Goal: Information Seeking & Learning: Find specific fact

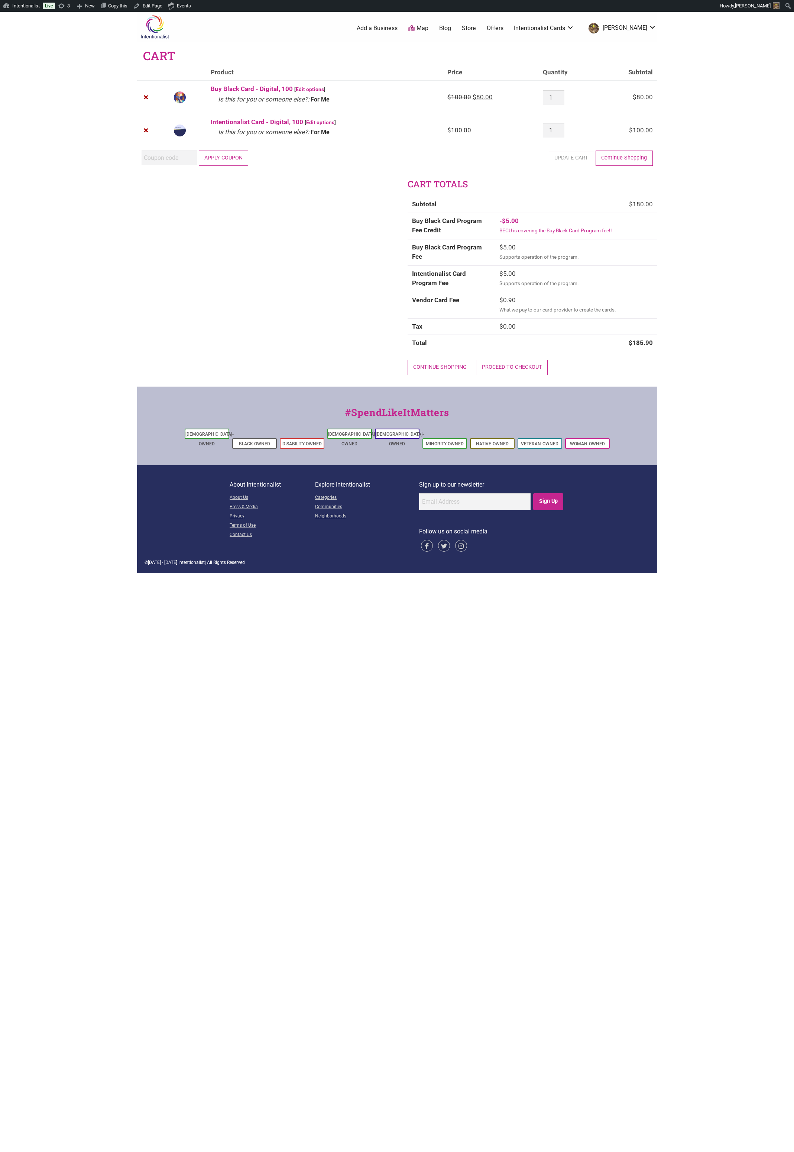
click at [451, 27] on link "Blog" at bounding box center [445, 28] width 12 height 8
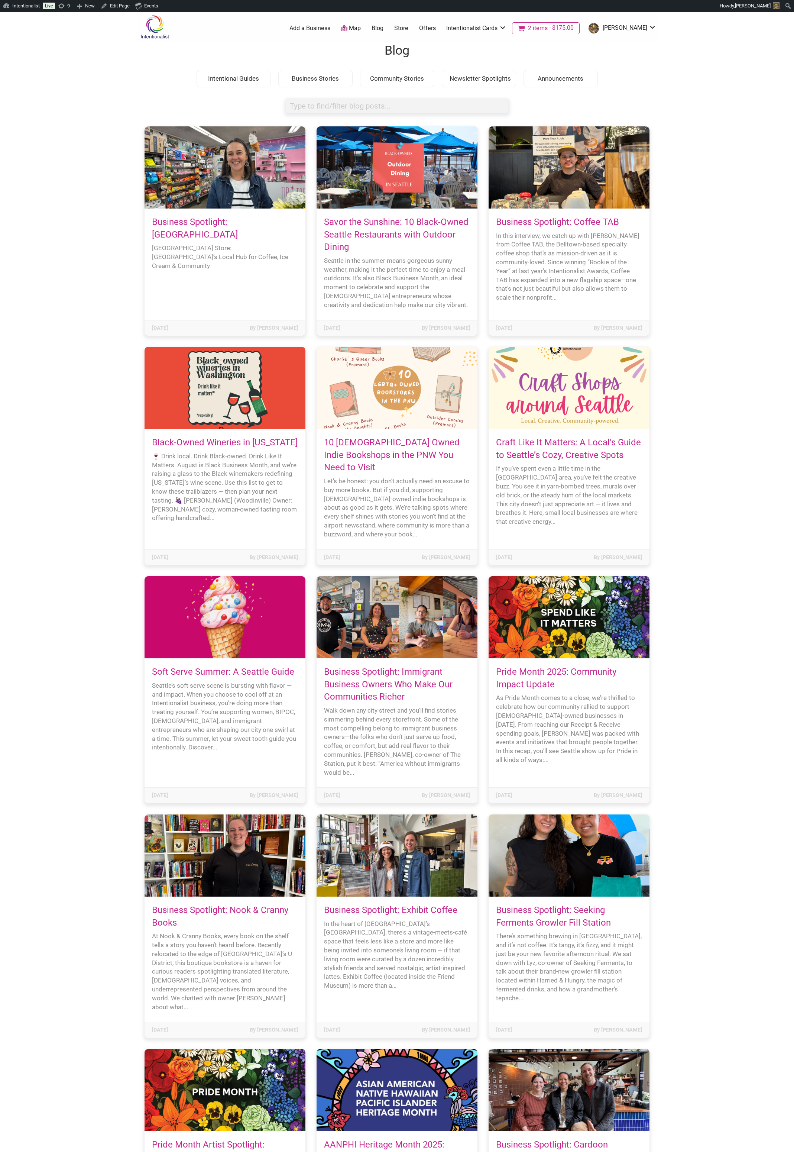
click at [399, 72] on div "Community Stories" at bounding box center [397, 79] width 74 height 18
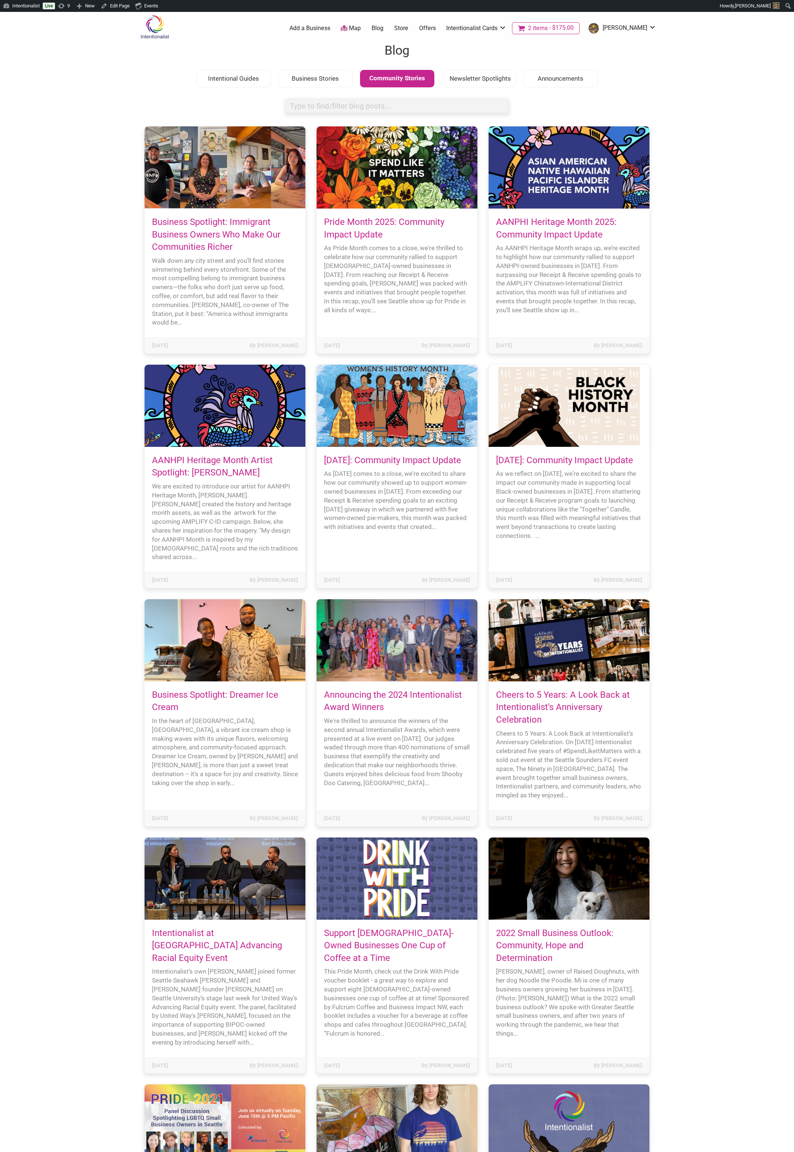
click at [470, 75] on div "Newsletter Spotlights" at bounding box center [479, 79] width 74 height 18
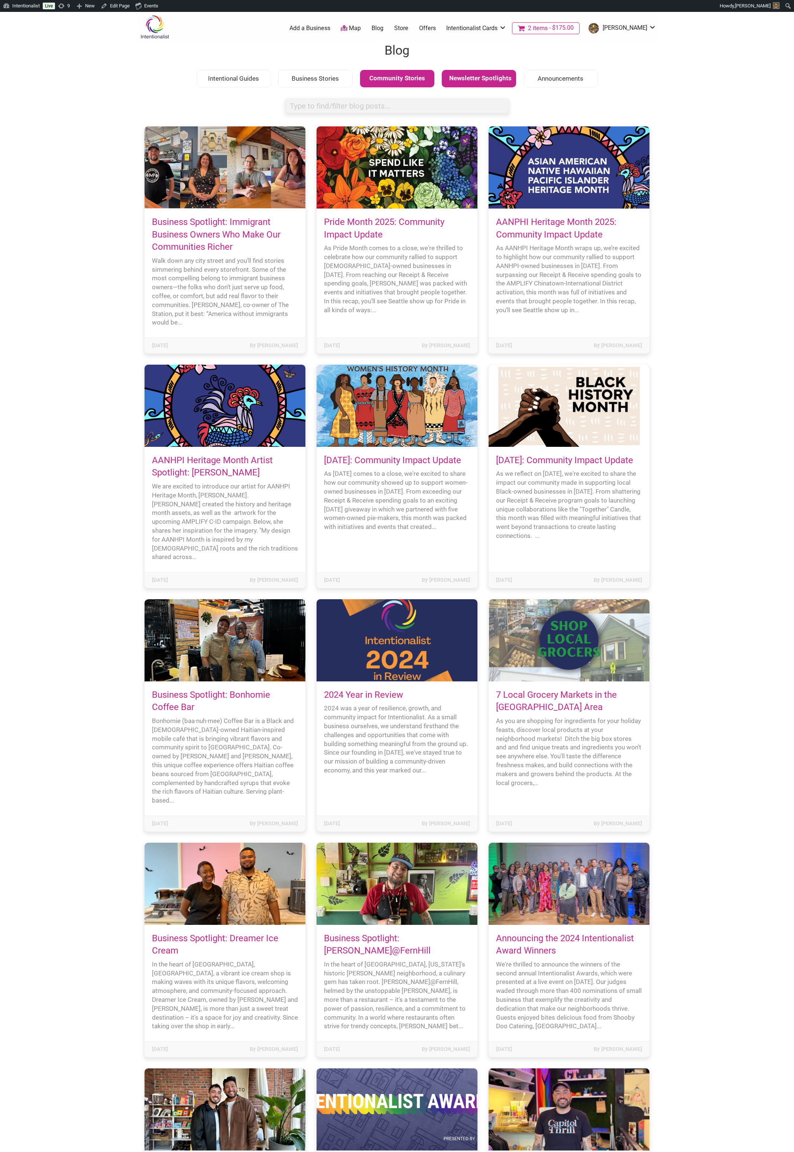
click at [556, 75] on div "Announcements" at bounding box center [561, 79] width 74 height 18
drag, startPoint x: 495, startPoint y: 79, endPoint x: 484, endPoint y: 82, distance: 10.8
click at [494, 80] on div "Newsletter Spotlights" at bounding box center [479, 79] width 74 height 18
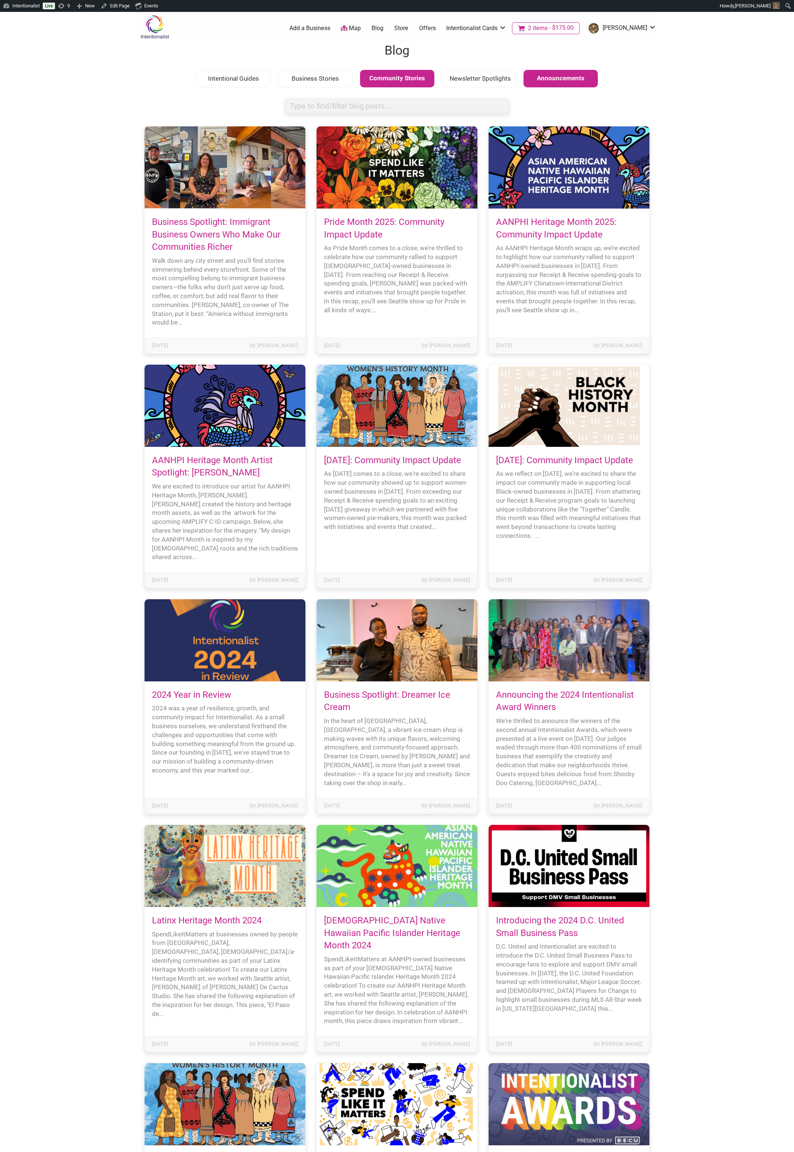
click at [415, 83] on div "Community Stories" at bounding box center [397, 79] width 74 height 18
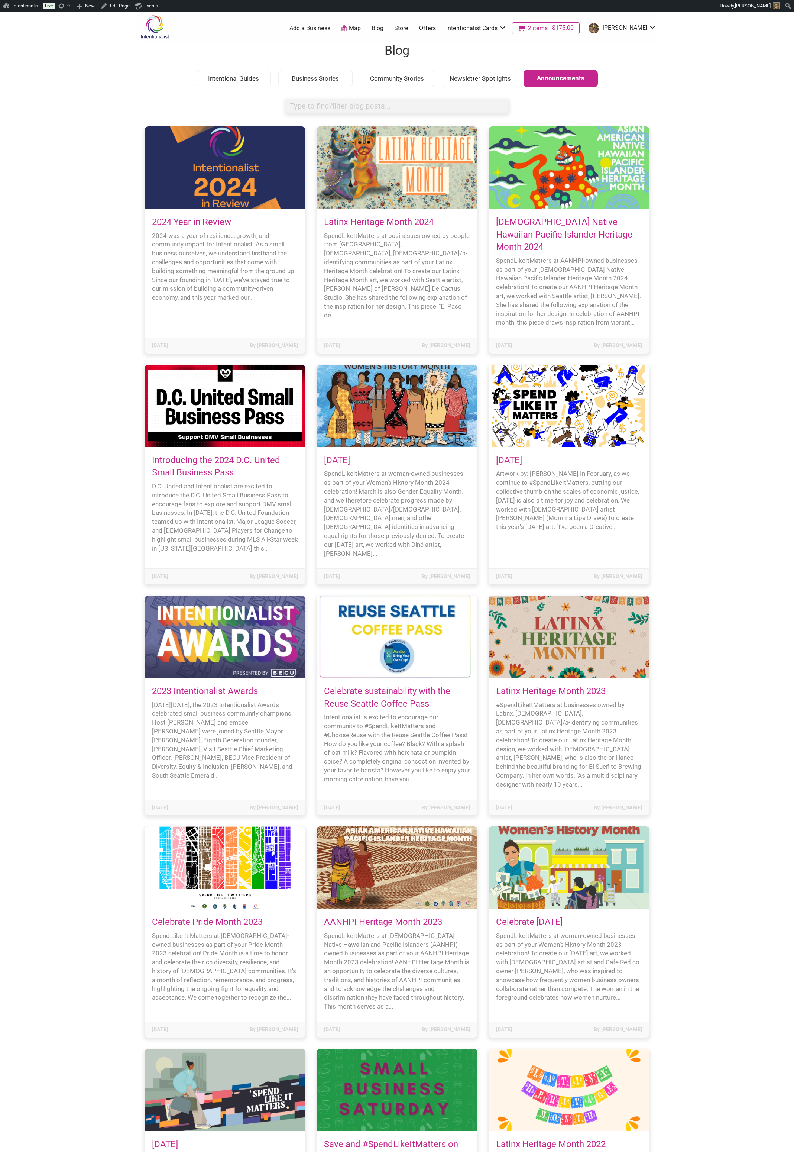
click at [89, 561] on body "× Menu 2 Add a Business Map Blog Store Offers Intentionalist Cards Buy Black Ca…" at bounding box center [397, 588] width 794 height 1152
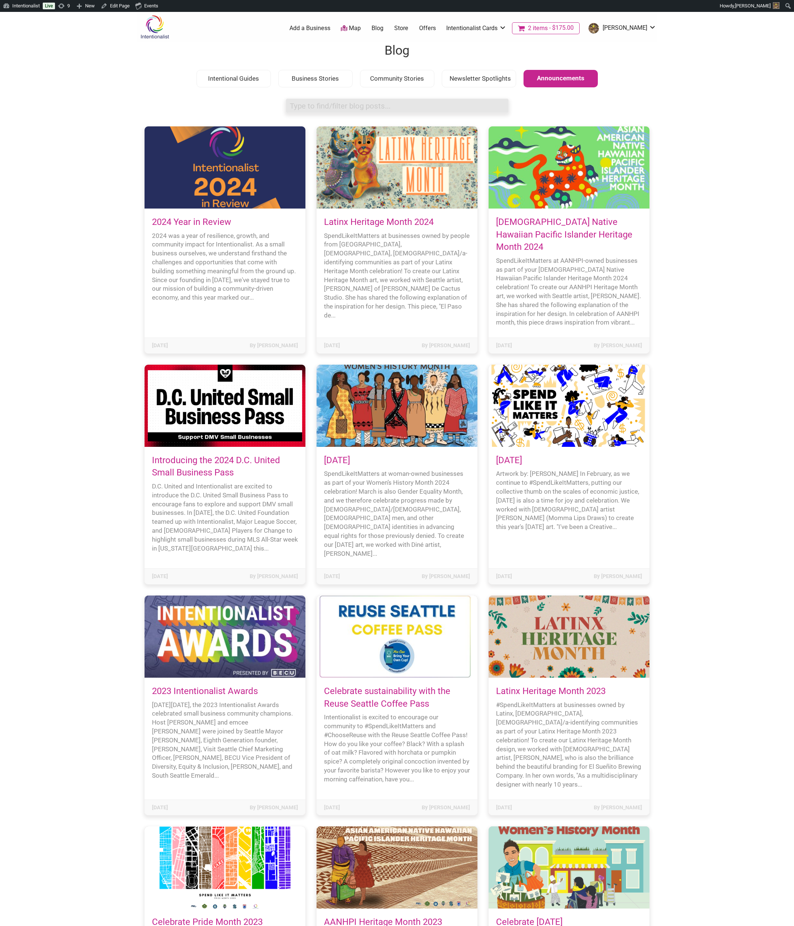
click at [403, 107] on input "search box" at bounding box center [397, 105] width 223 height 14
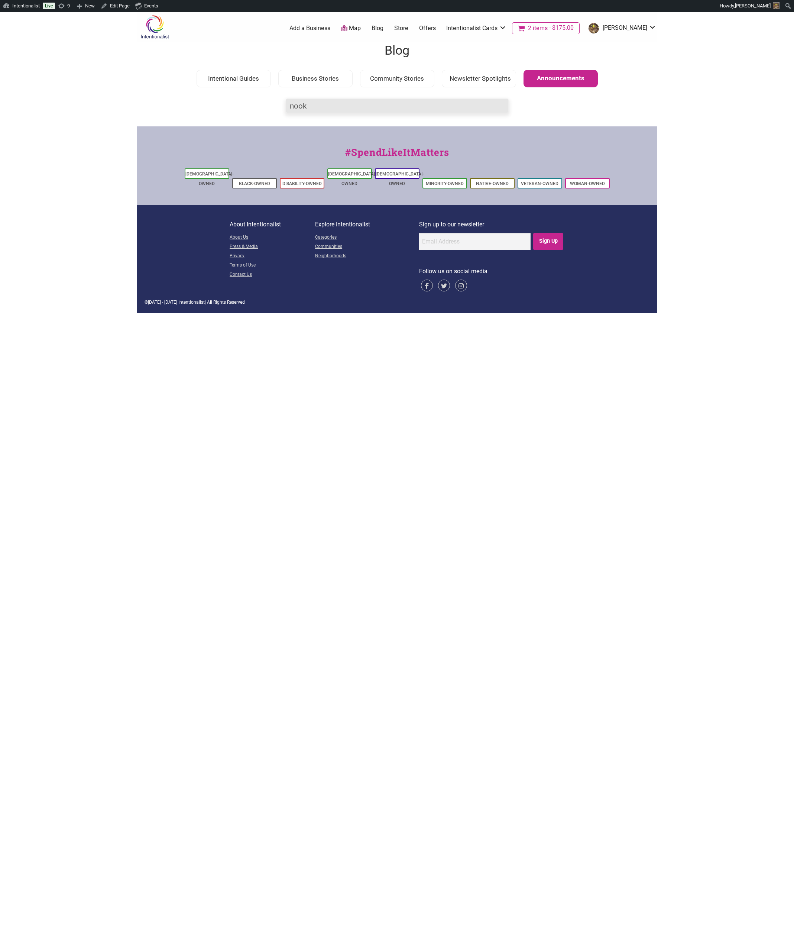
type input "nook"
click at [550, 76] on div "Announcements" at bounding box center [561, 79] width 74 height 18
click at [322, 108] on input "nook" at bounding box center [397, 105] width 223 height 14
type input "Nook"
drag, startPoint x: 325, startPoint y: 106, endPoint x: 271, endPoint y: 106, distance: 54.6
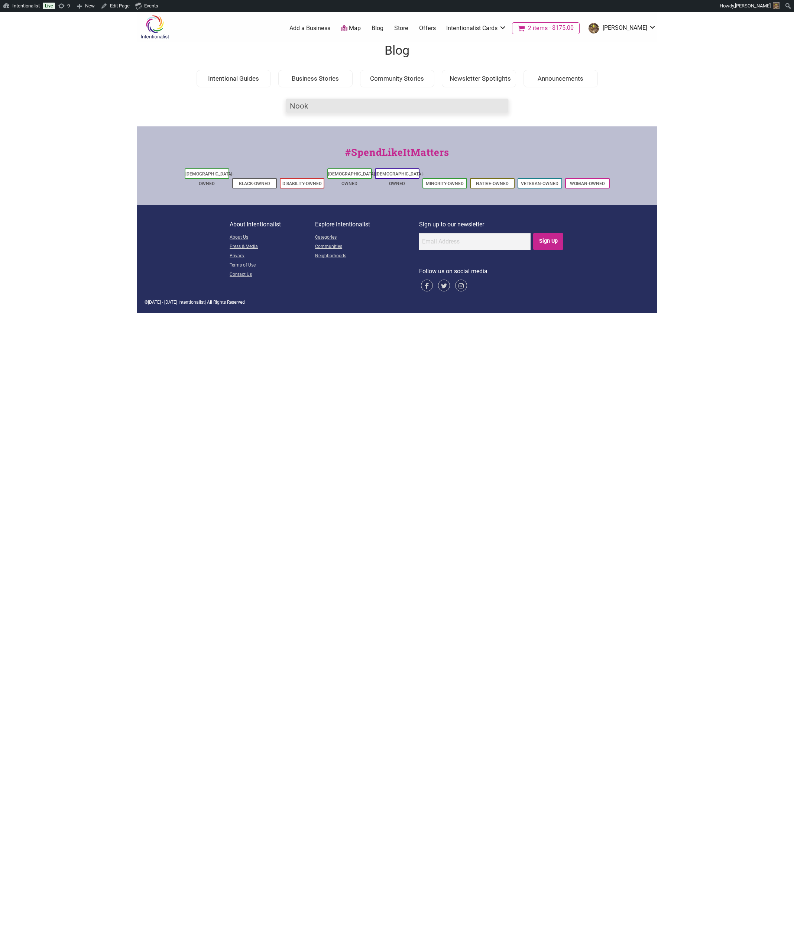
click at [271, 106] on div "Intentionalist Spend like it matters 2 Add a Business Map Blog Store Offers Int…" at bounding box center [397, 162] width 520 height 301
click at [253, 104] on div "Intentionalist Spend like it matters 2 Add a Business Map Blog Store Offers Int…" at bounding box center [397, 162] width 520 height 301
click at [254, 105] on div "Intentionalist Spend like it matters 2 Add a Business Map Blog Store Offers Int…" at bounding box center [397, 162] width 520 height 301
click at [247, 82] on div "Intentional Guides" at bounding box center [234, 79] width 74 height 18
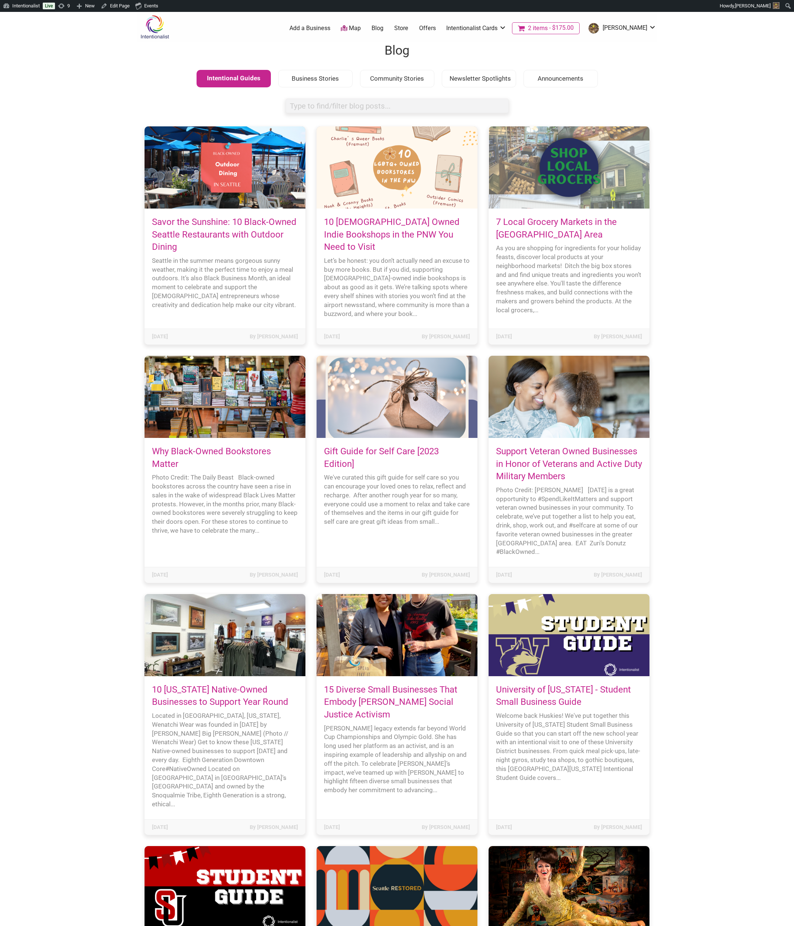
click at [247, 82] on div "Intentional Guides" at bounding box center [234, 79] width 74 height 18
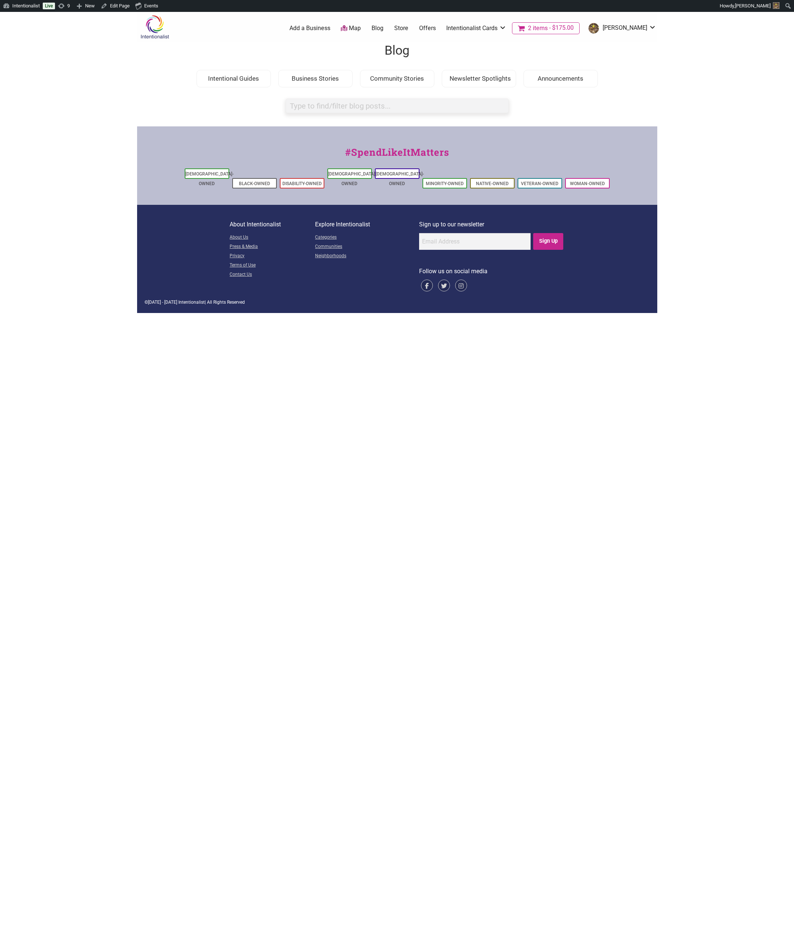
click at [263, 104] on div "Intentionalist Spend like it matters 2 Add a Business Map Blog Store Offers Int…" at bounding box center [397, 162] width 520 height 301
click at [317, 83] on div "Business Stories" at bounding box center [315, 79] width 74 height 18
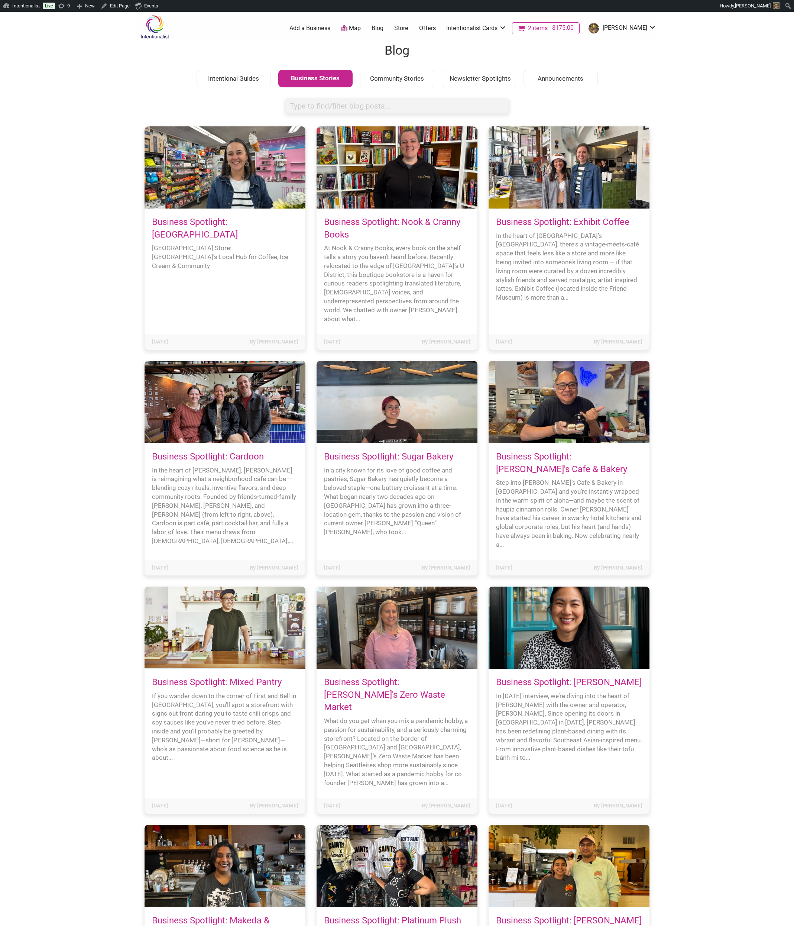
click at [254, 83] on div "Intentional Guides" at bounding box center [234, 79] width 74 height 18
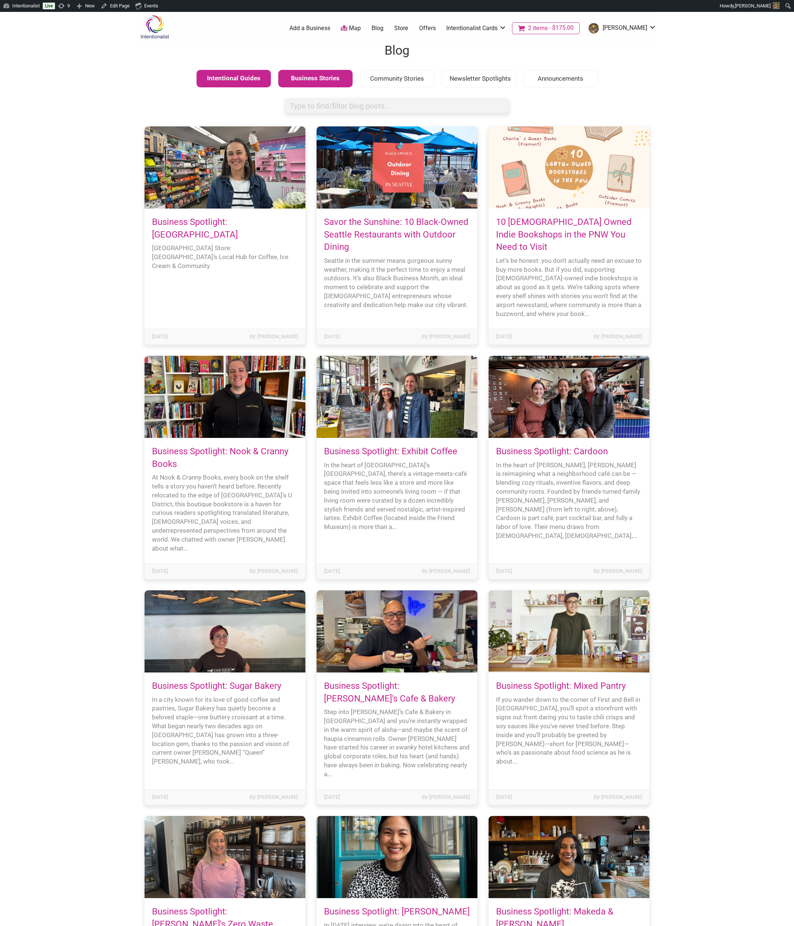
click at [324, 78] on div "Business Stories" at bounding box center [315, 79] width 74 height 18
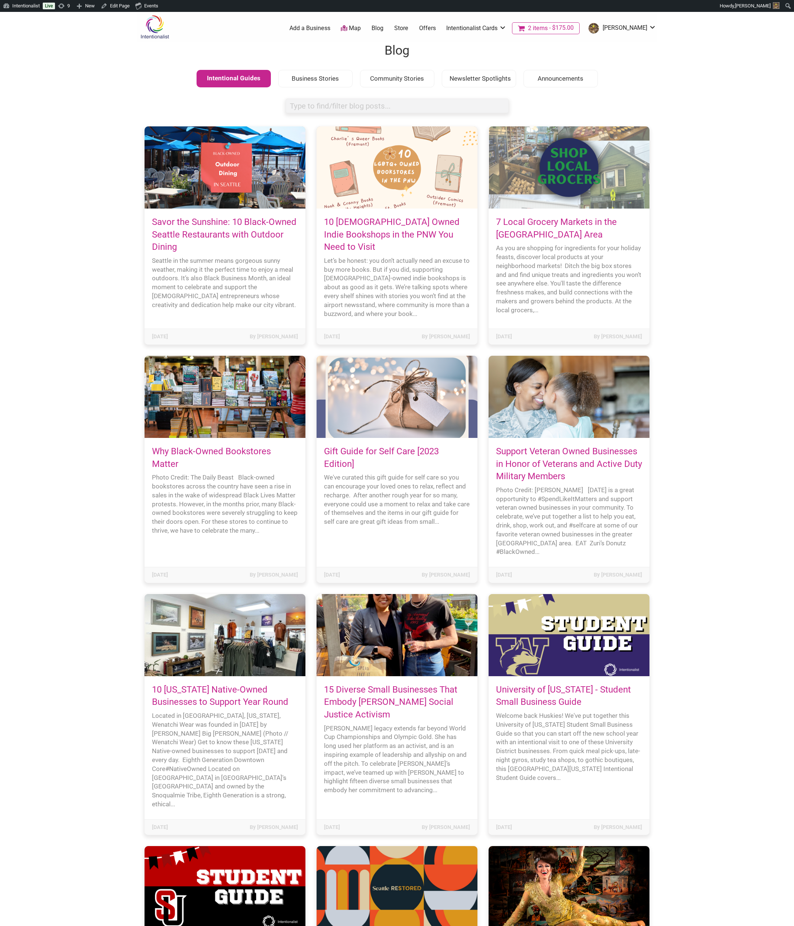
click at [255, 80] on div "Intentional Guides" at bounding box center [234, 79] width 74 height 18
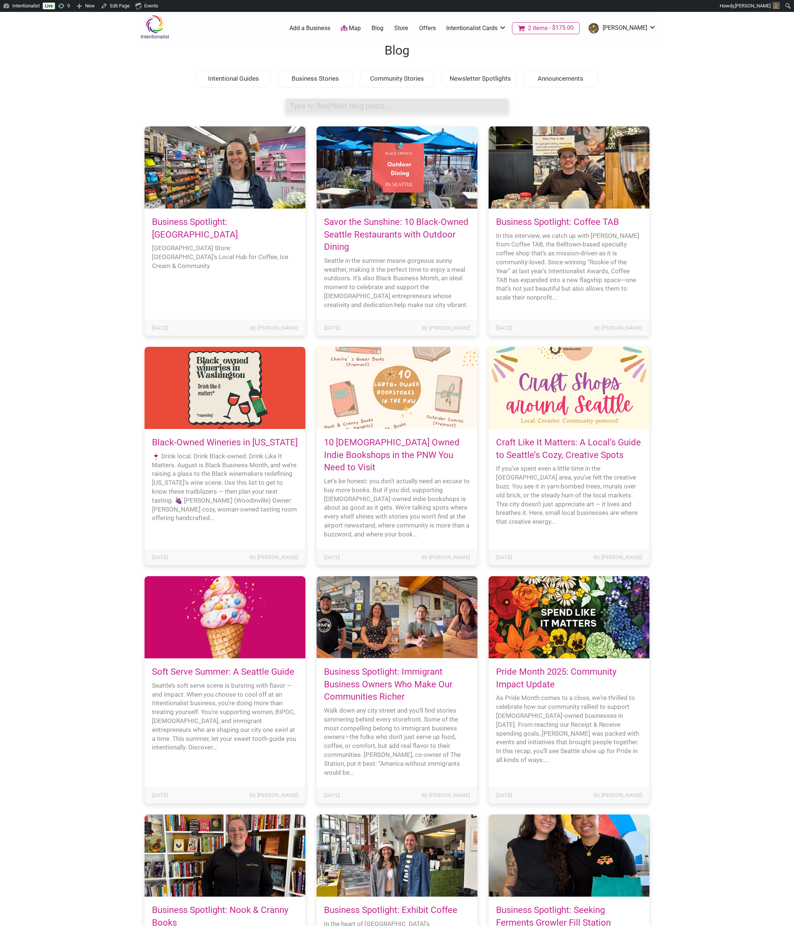
click at [399, 105] on input "search box" at bounding box center [397, 105] width 223 height 14
type input "nook"
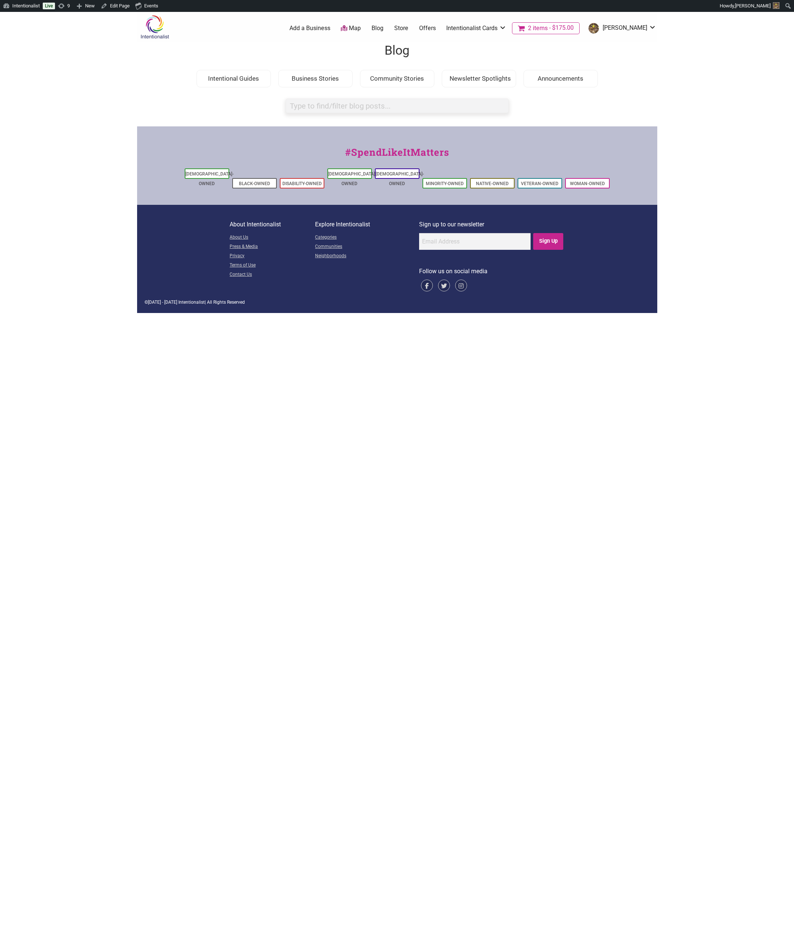
click at [609, 100] on div "Intentionalist Spend like it matters 2 Add a Business Map Blog Store Offers Int…" at bounding box center [397, 162] width 520 height 301
click at [309, 417] on body "× Menu 2 Add a Business Map Blog Store Offers Intentionalist Cards Buy Black Ca…" at bounding box center [397, 475] width 794 height 926
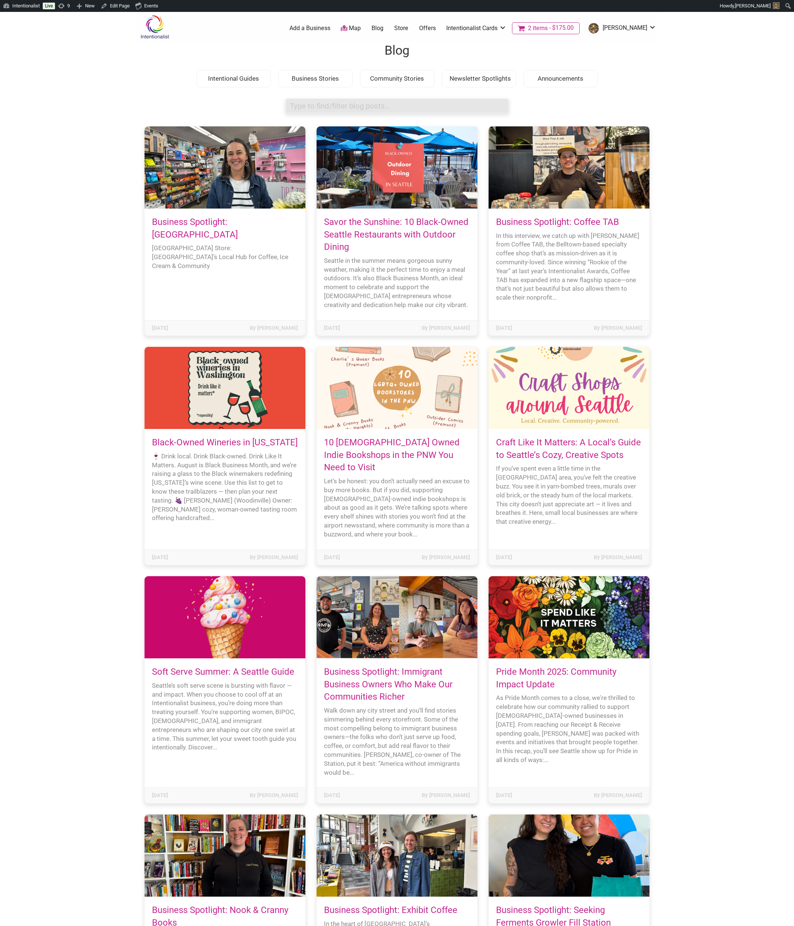
click at [365, 109] on input "search box" at bounding box center [397, 105] width 223 height 14
type input "b"
type input "nook"
click at [347, 106] on input "search box" at bounding box center [397, 105] width 223 height 14
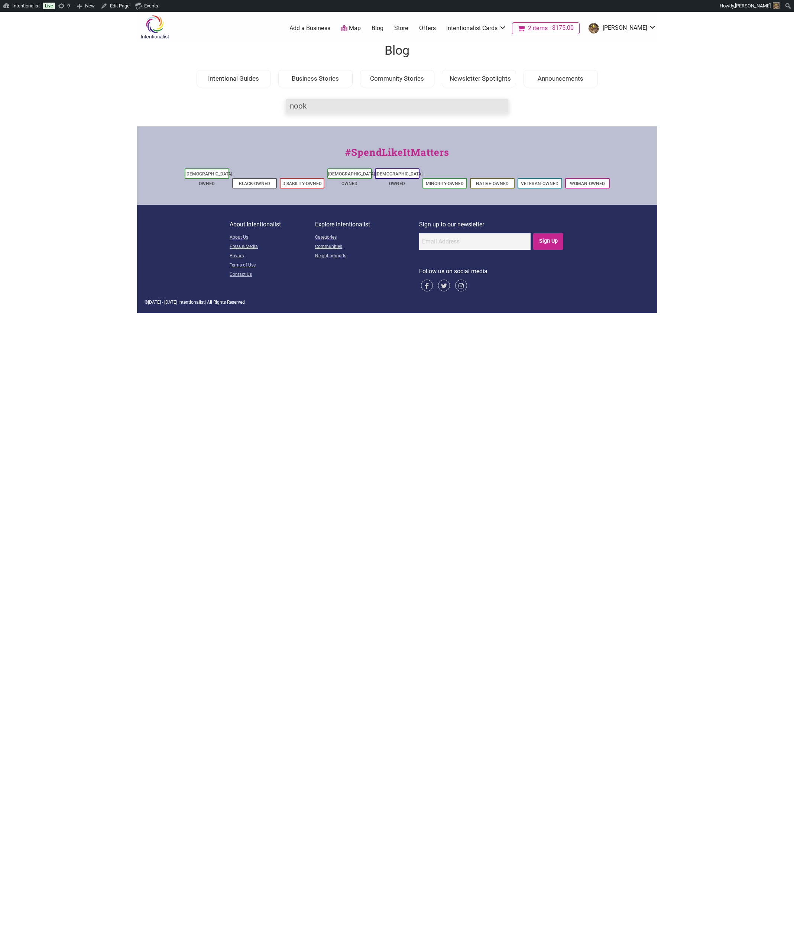
type input "nook"
click at [334, 360] on body "× Menu 2 Add a Business Map Blog Store Offers Intentionalist Cards Buy Black Ca…" at bounding box center [397, 475] width 794 height 926
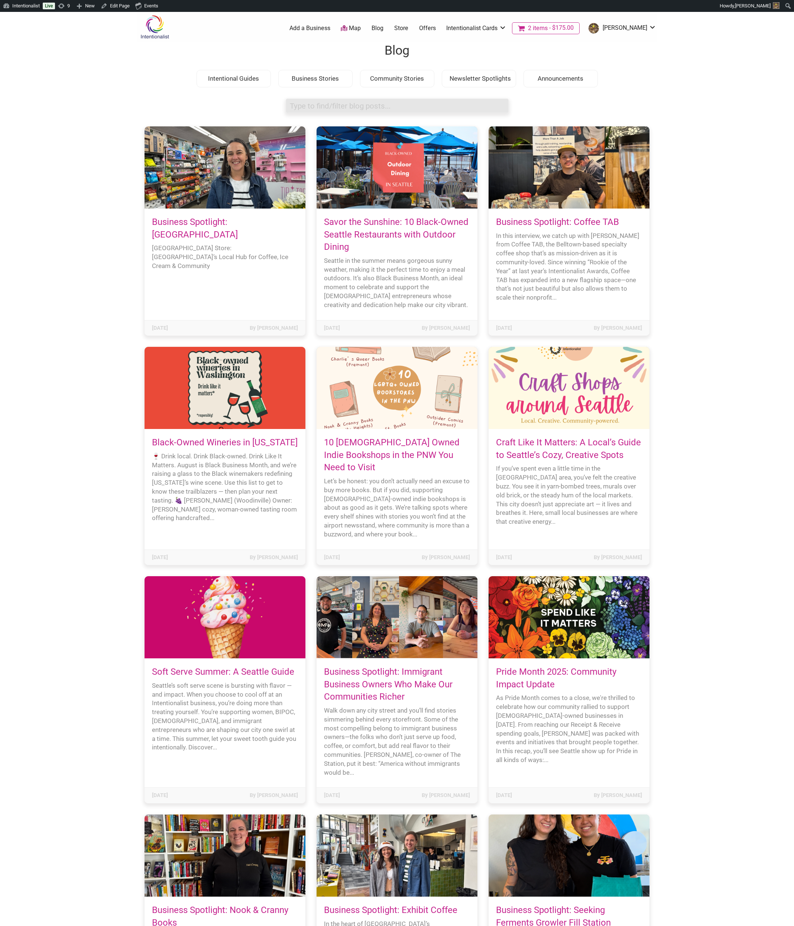
click at [376, 101] on input "search box" at bounding box center [397, 105] width 223 height 14
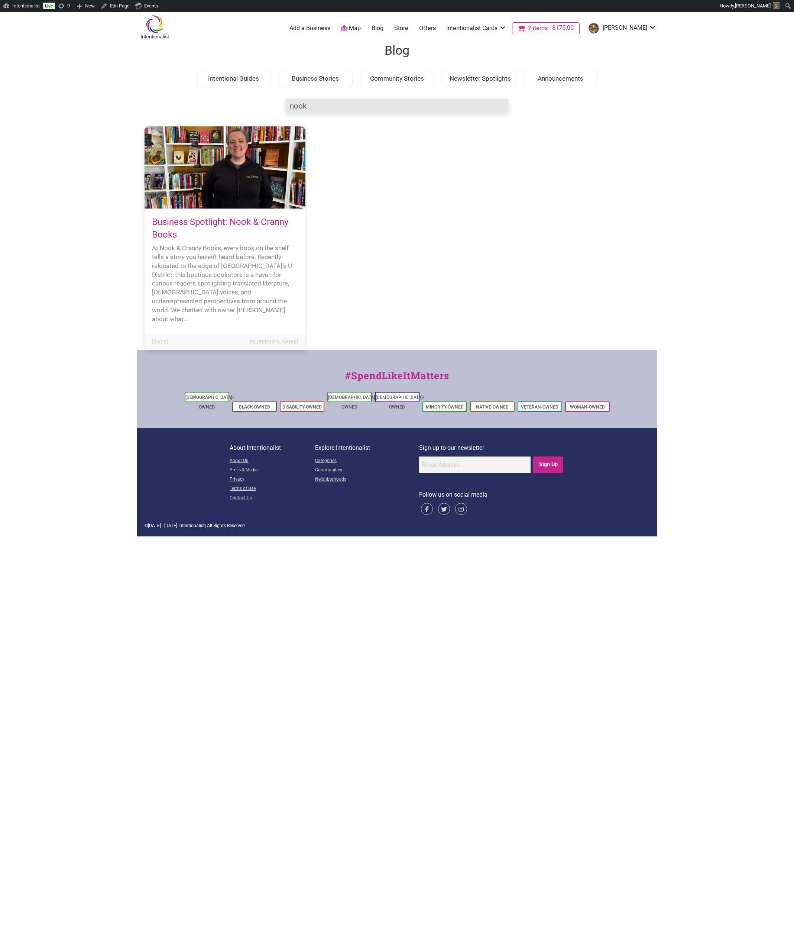
type input "nook"
drag, startPoint x: 314, startPoint y: 104, endPoint x: 271, endPoint y: 107, distance: 42.9
click at [259, 104] on div "Intentionalist Spend like it matters 2 Add a Business Map Blog Store Offers Int…" at bounding box center [397, 274] width 520 height 524
click at [473, 221] on div "Business Spotlight: [GEOGRAPHIC_DATA] [GEOGRAPHIC_DATA] Store: [GEOGRAPHIC_DATA…" at bounding box center [397, 237] width 505 height 223
click at [252, 78] on div "Intentional Guides" at bounding box center [234, 79] width 74 height 18
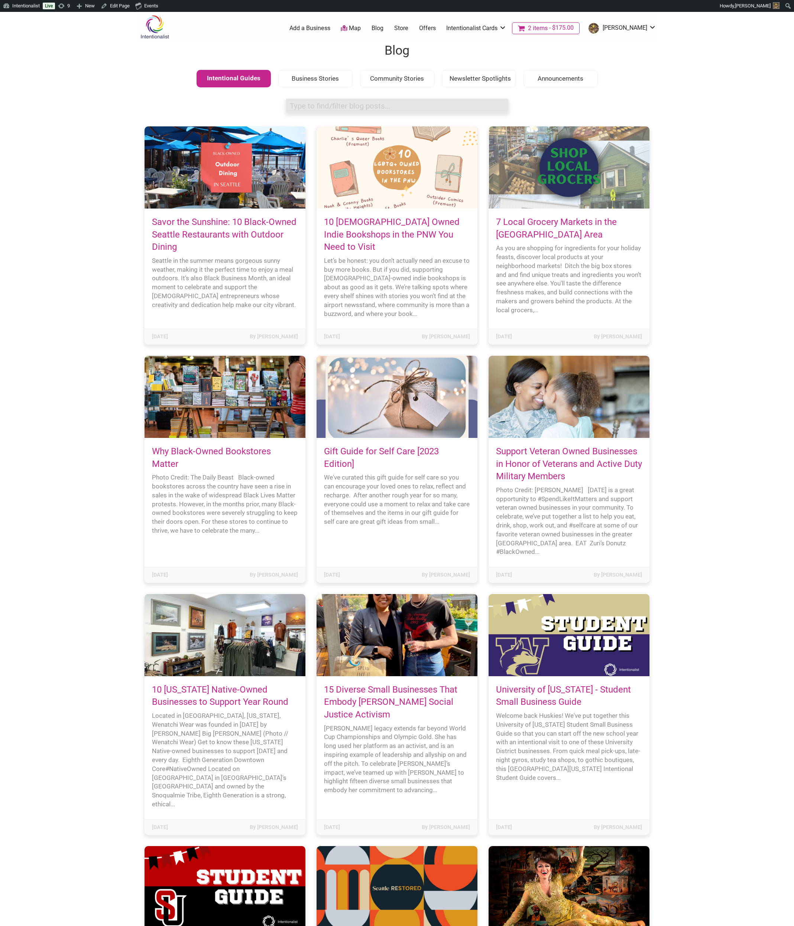
click at [377, 105] on input "search box" at bounding box center [397, 105] width 223 height 14
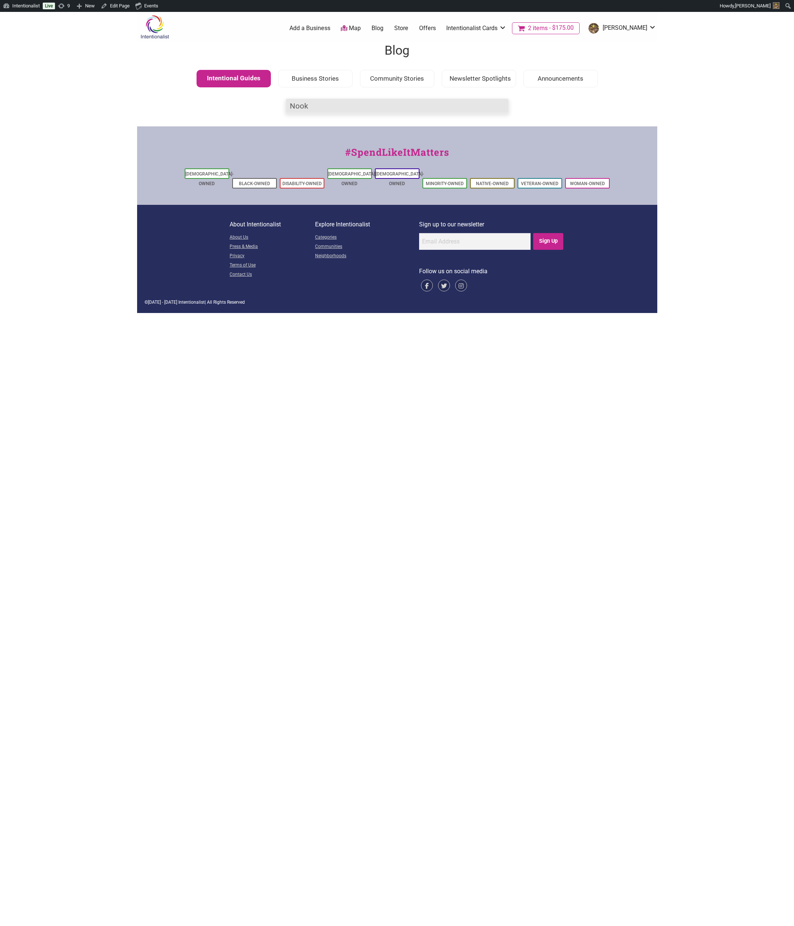
type input "Nook"
click at [313, 75] on div "Business Stories" at bounding box center [315, 79] width 74 height 18
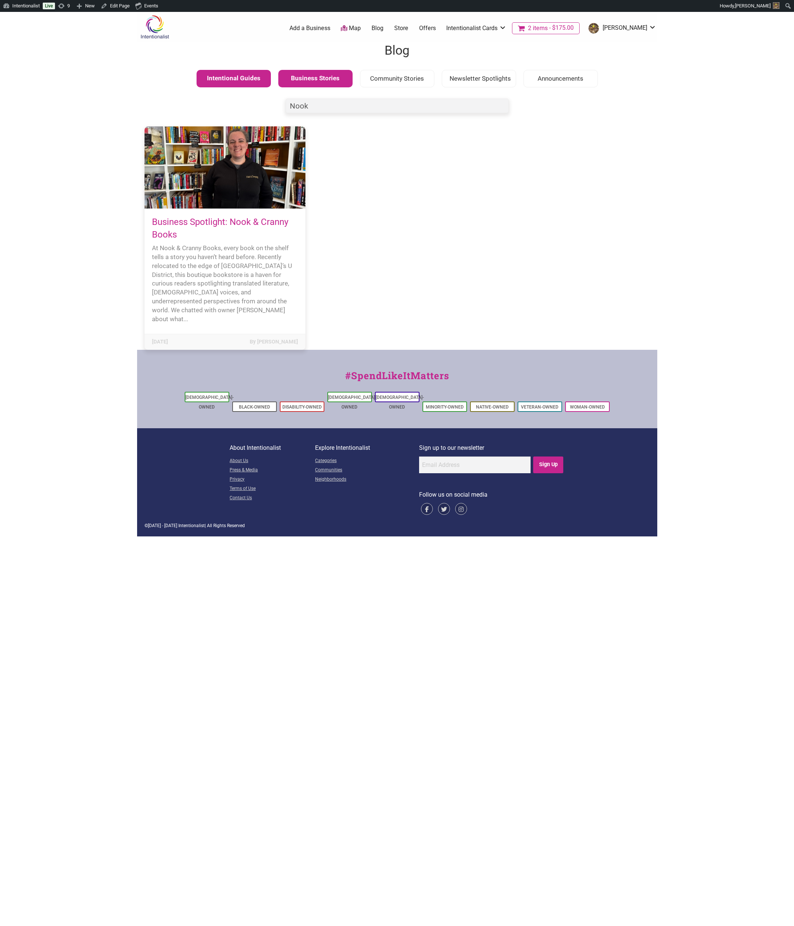
click at [238, 79] on div "Intentional Guides" at bounding box center [234, 79] width 74 height 18
click at [234, 77] on div "Intentional Guides" at bounding box center [234, 79] width 74 height 18
click at [394, 78] on div "Community Stories" at bounding box center [397, 79] width 74 height 18
click at [327, 81] on div "Business Stories" at bounding box center [315, 79] width 74 height 18
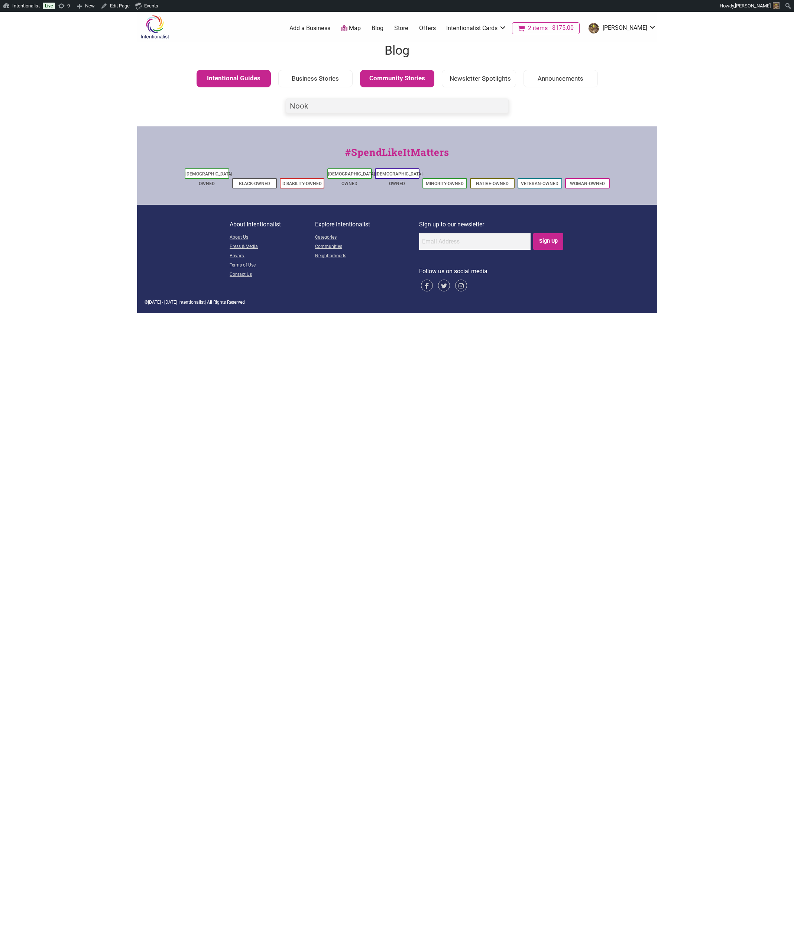
click at [245, 82] on div "Intentional Guides" at bounding box center [234, 79] width 74 height 18
click at [483, 79] on div "Newsletter Spotlights" at bounding box center [479, 79] width 74 height 18
click at [394, 81] on div "Community Stories" at bounding box center [397, 79] width 74 height 18
click at [504, 82] on div "Newsletter Spotlights" at bounding box center [479, 79] width 74 height 18
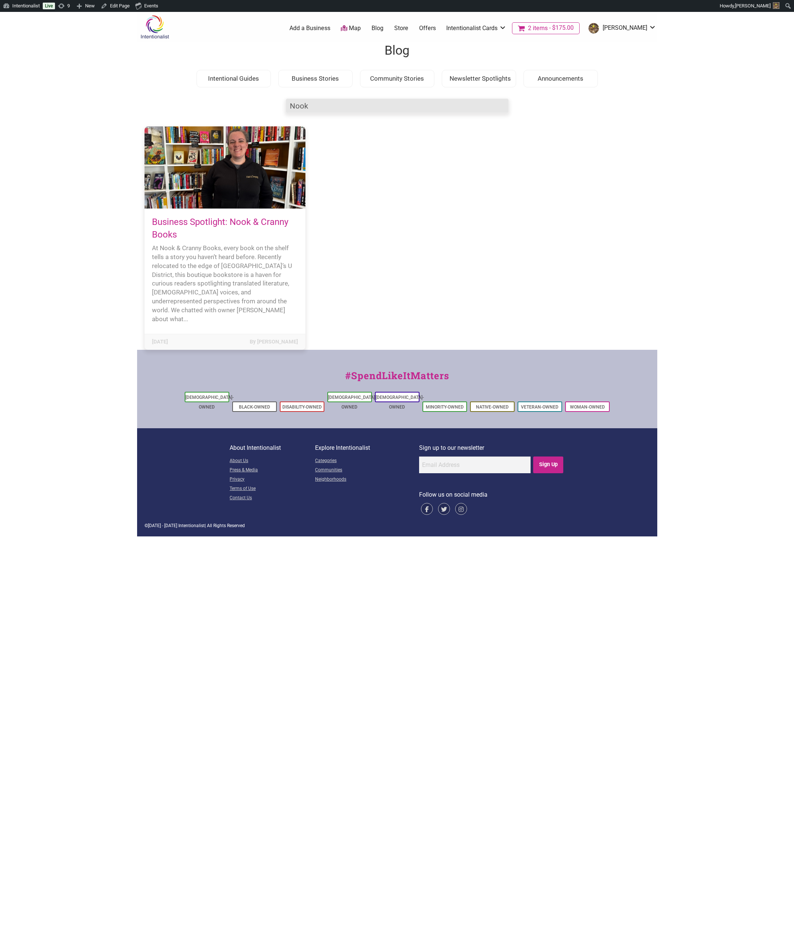
drag, startPoint x: 329, startPoint y: 102, endPoint x: 246, endPoint y: 101, distance: 83.6
click at [247, 101] on div "Intentionalist Spend like it matters 2 Add a Business Map Blog Store Offers Int…" at bounding box center [397, 274] width 520 height 524
click at [422, 200] on div "Business Spotlight: [GEOGRAPHIC_DATA] [GEOGRAPHIC_DATA] Store: [GEOGRAPHIC_DATA…" at bounding box center [397, 237] width 505 height 223
click at [432, 107] on input "search box" at bounding box center [397, 105] width 223 height 14
click at [359, 104] on input "search box" at bounding box center [397, 105] width 223 height 14
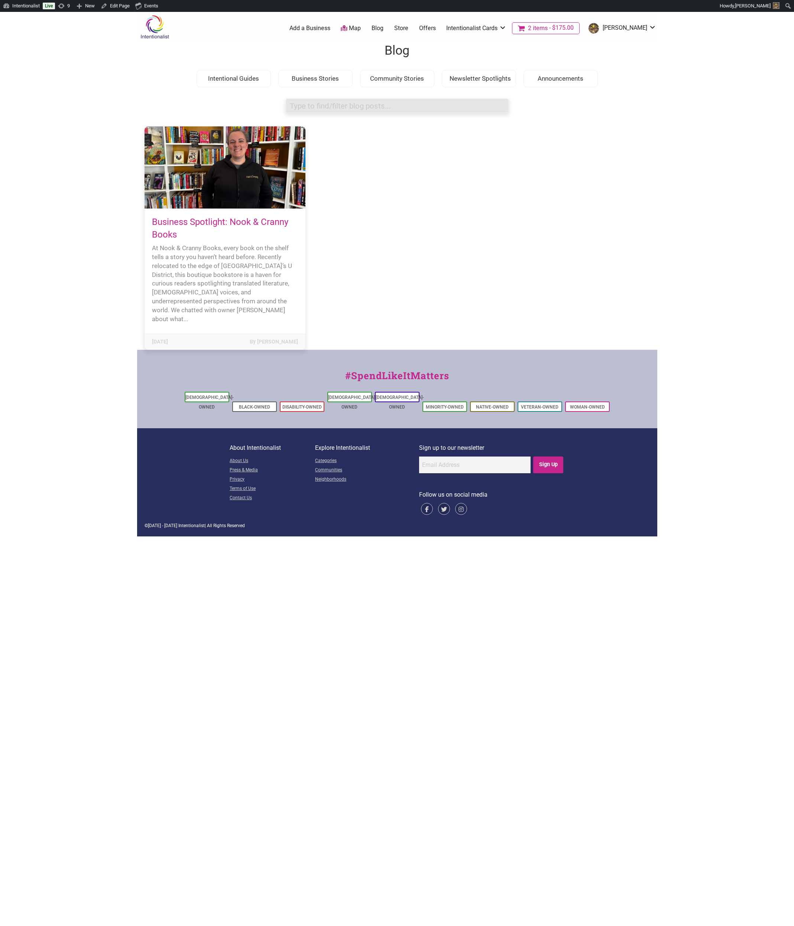
type input "d"
click at [65, 386] on body "× Menu 2 Add a Business Map Blog Store Offers Intentionalist Cards Buy Black Ca…" at bounding box center [397, 475] width 794 height 926
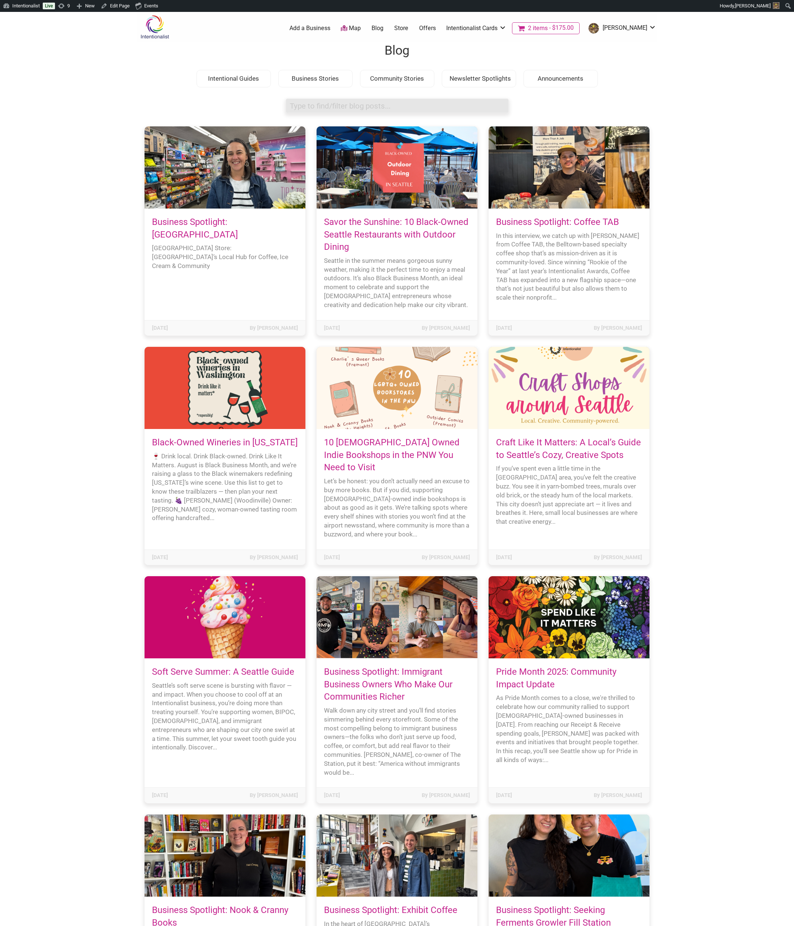
click at [339, 108] on input "search box" at bounding box center [397, 105] width 223 height 14
type input "nook"
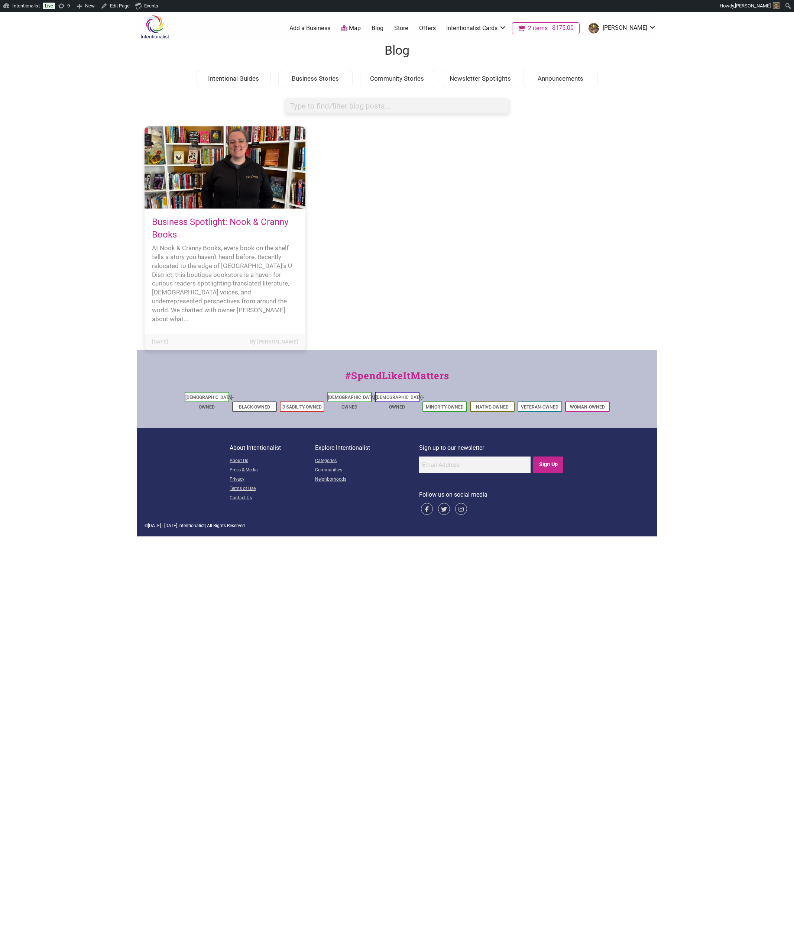
click at [357, 153] on div "Business Spotlight: Highland Park Corner Store Highland Park Corner Store: West…" at bounding box center [397, 237] width 505 height 223
click at [514, 199] on div "Business Spotlight: Highland Park Corner Store Highland Park Corner Store: West…" at bounding box center [397, 237] width 505 height 223
click at [289, 664] on body "× Menu 2 Add a Business Map Blog Store Offers Intentionalist Cards Buy Black Ca…" at bounding box center [397, 475] width 794 height 926
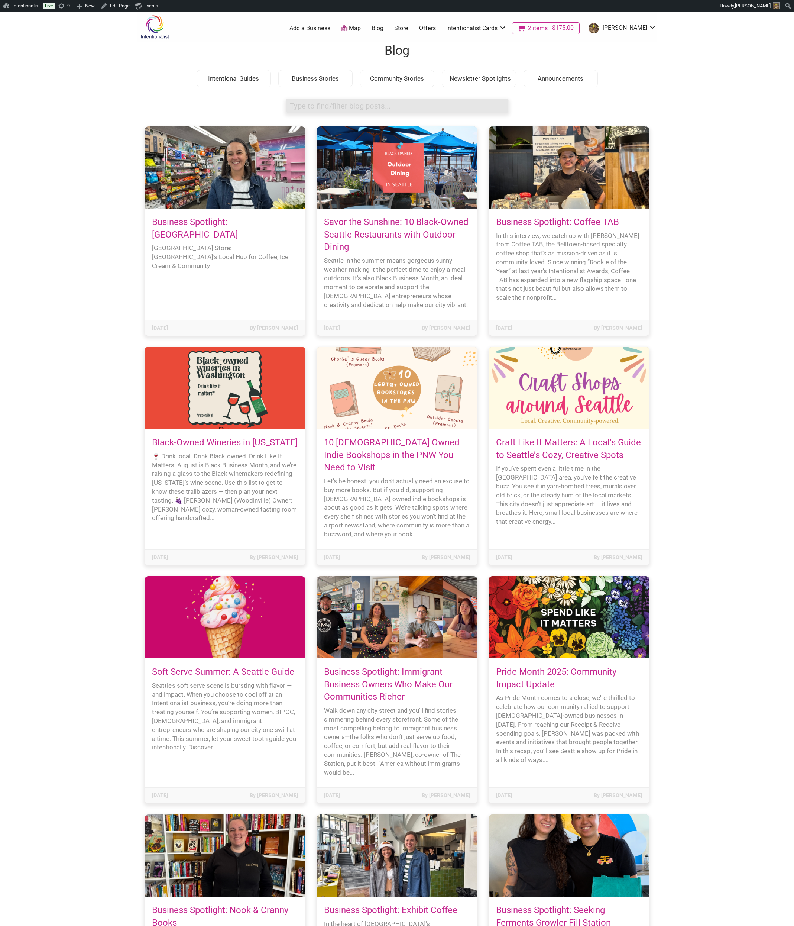
click at [343, 108] on input "search box" at bounding box center [397, 105] width 223 height 14
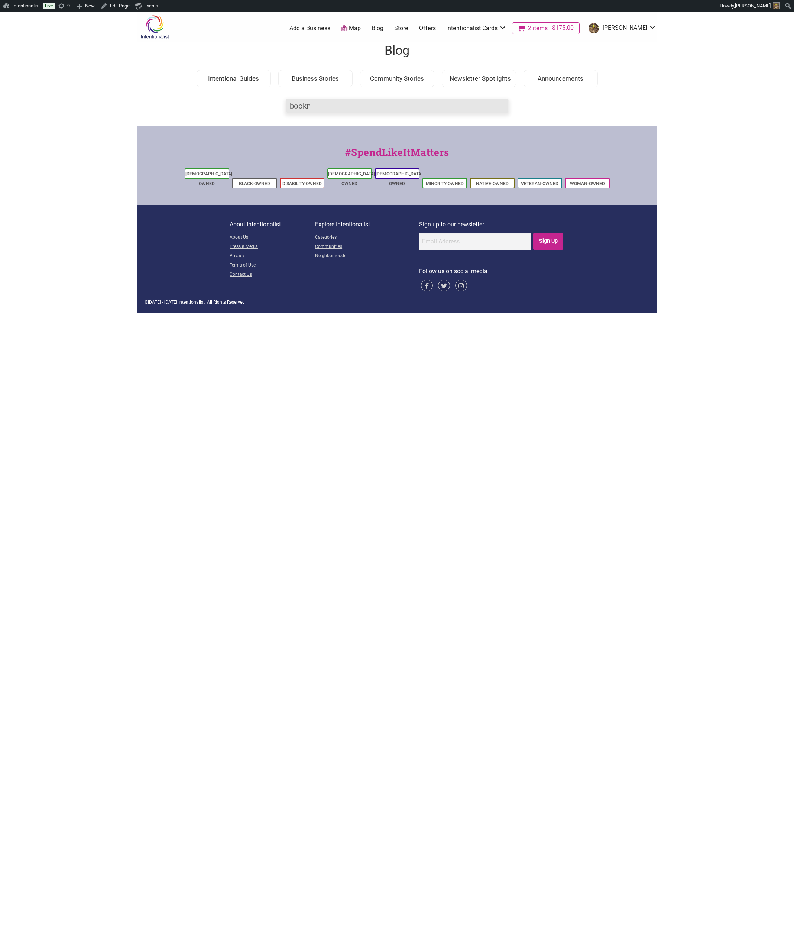
type input "book"
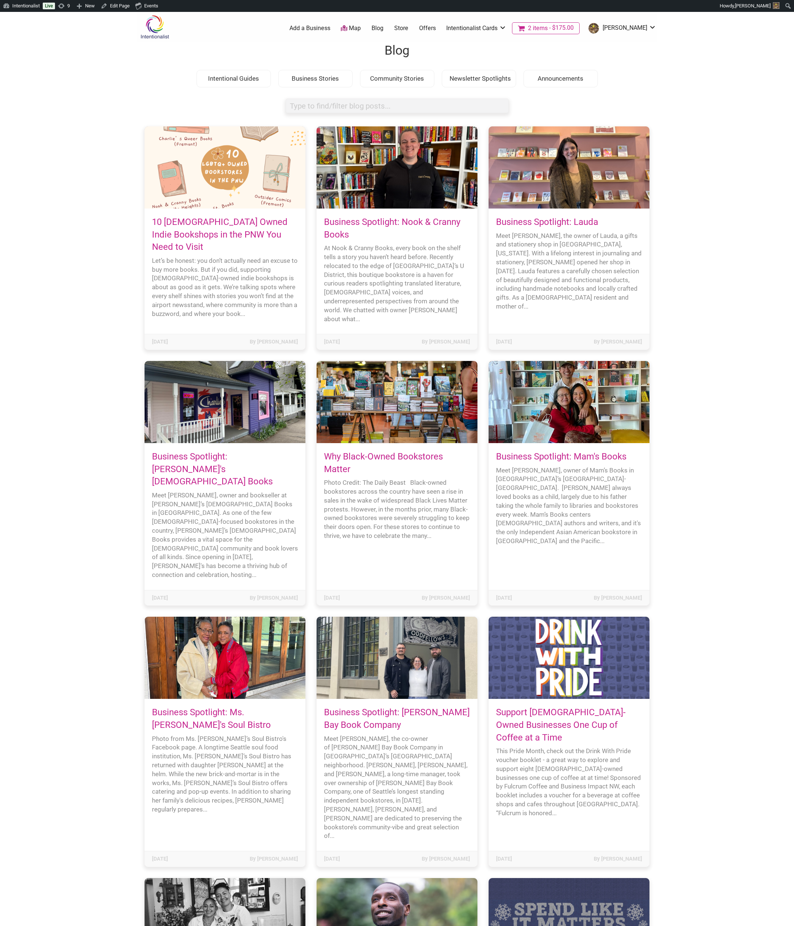
click at [697, 232] on body "× Menu 2 Add a Business Map Blog Store Offers Intentionalist Cards Buy Black Ca…" at bounding box center [397, 475] width 794 height 926
click at [230, 76] on div "Intentional Guides" at bounding box center [234, 79] width 74 height 18
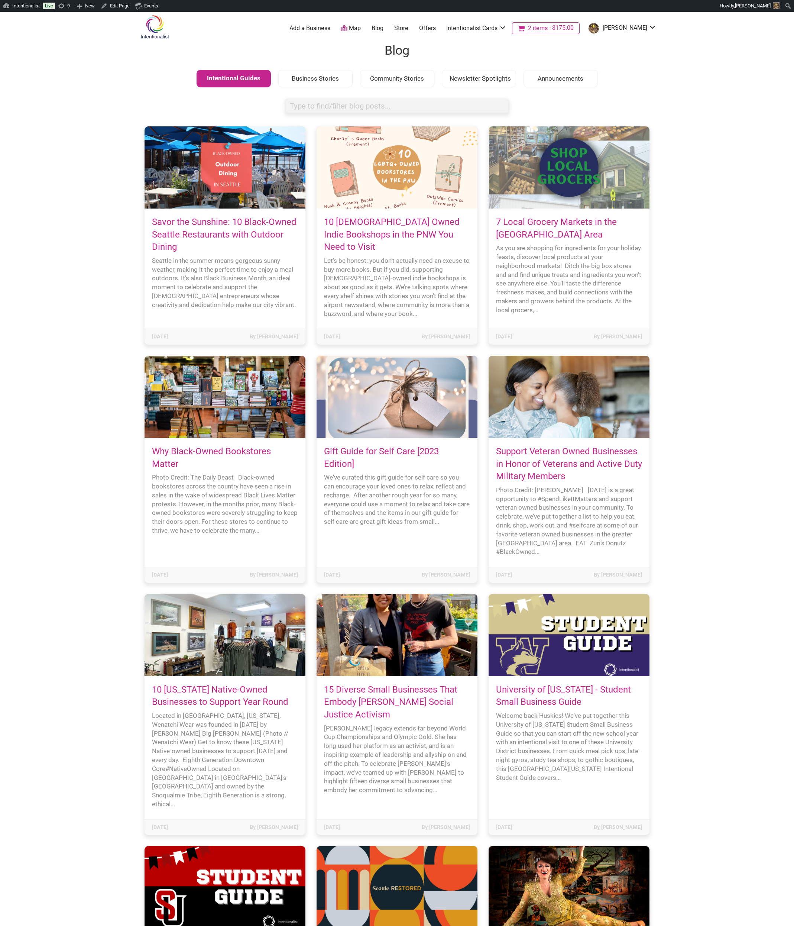
click at [230, 76] on div "Intentional Guides" at bounding box center [234, 79] width 74 height 18
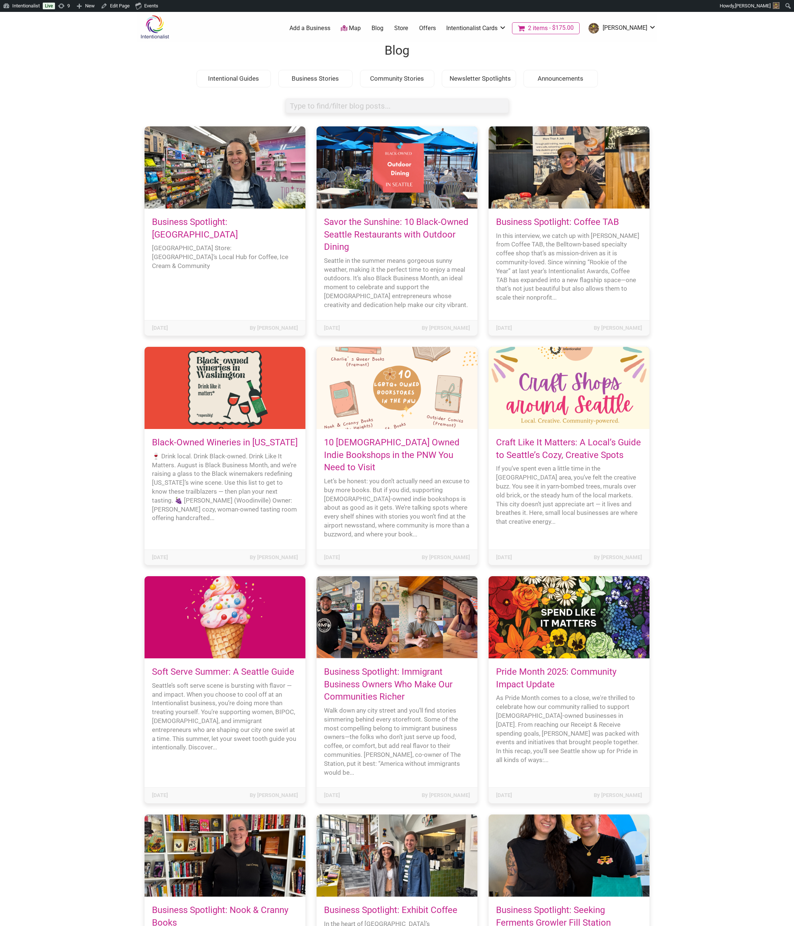
click at [764, 290] on body "× Menu 2 Add a Business Map Blog Store Offers Intentionalist Cards Buy Black Ca…" at bounding box center [397, 475] width 794 height 926
click at [690, 240] on body "× Menu 2 Add a Business Map Blog Store Offers Intentionalist Cards Buy Black Ca…" at bounding box center [397, 475] width 794 height 926
click at [237, 79] on div "Intentional Guides" at bounding box center [234, 79] width 74 height 18
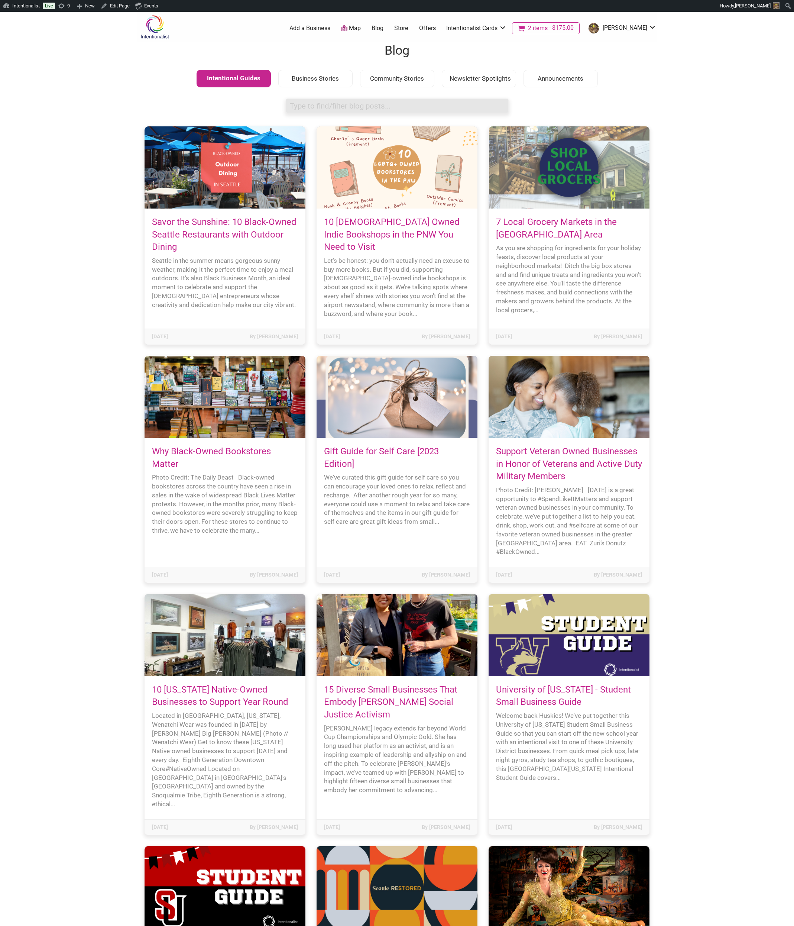
click at [348, 110] on input "search box" at bounding box center [397, 105] width 223 height 14
type input "b"
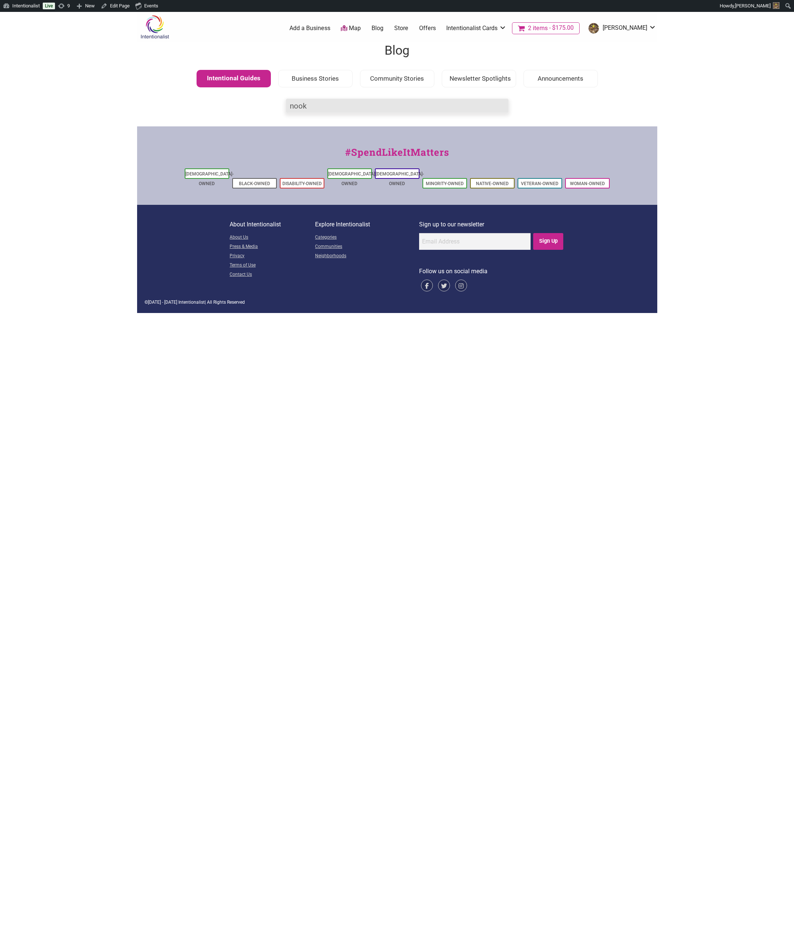
type input "nook"
click at [321, 79] on div "Business Stories" at bounding box center [315, 79] width 74 height 18
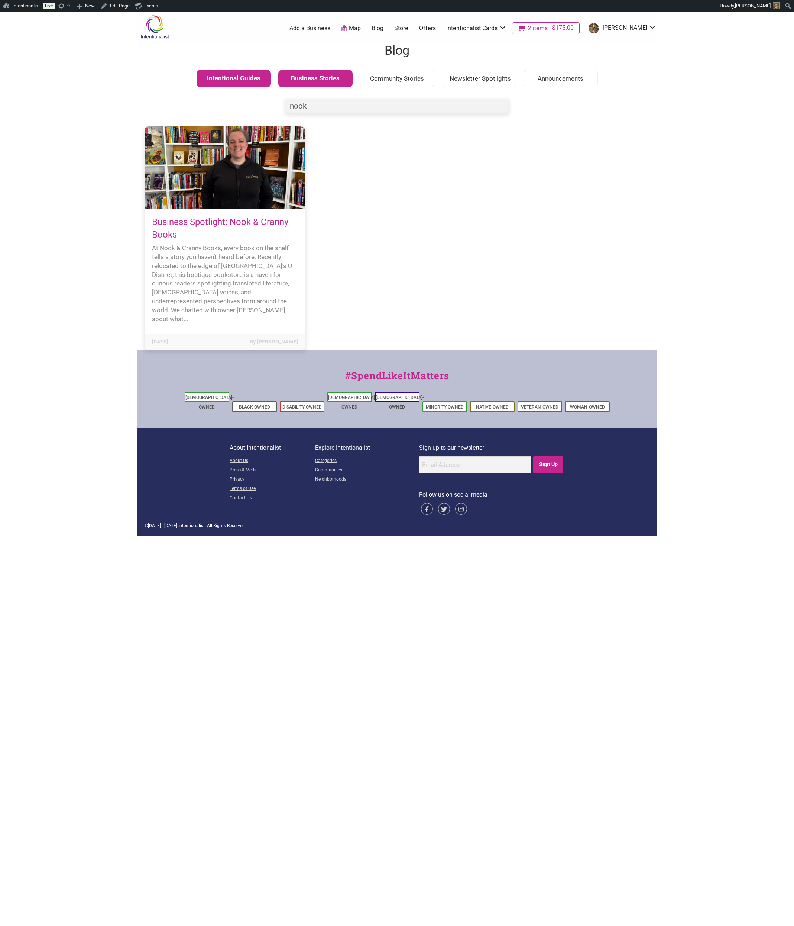
click at [235, 79] on div "Intentional Guides" at bounding box center [234, 79] width 74 height 18
click at [340, 107] on input "nook" at bounding box center [397, 105] width 223 height 14
click at [606, 126] on div "Intentionalist Spend like it matters 2 Add a Business Map Blog Store Offers Int…" at bounding box center [397, 274] width 520 height 524
click at [303, 77] on div "Business Stories" at bounding box center [315, 79] width 74 height 18
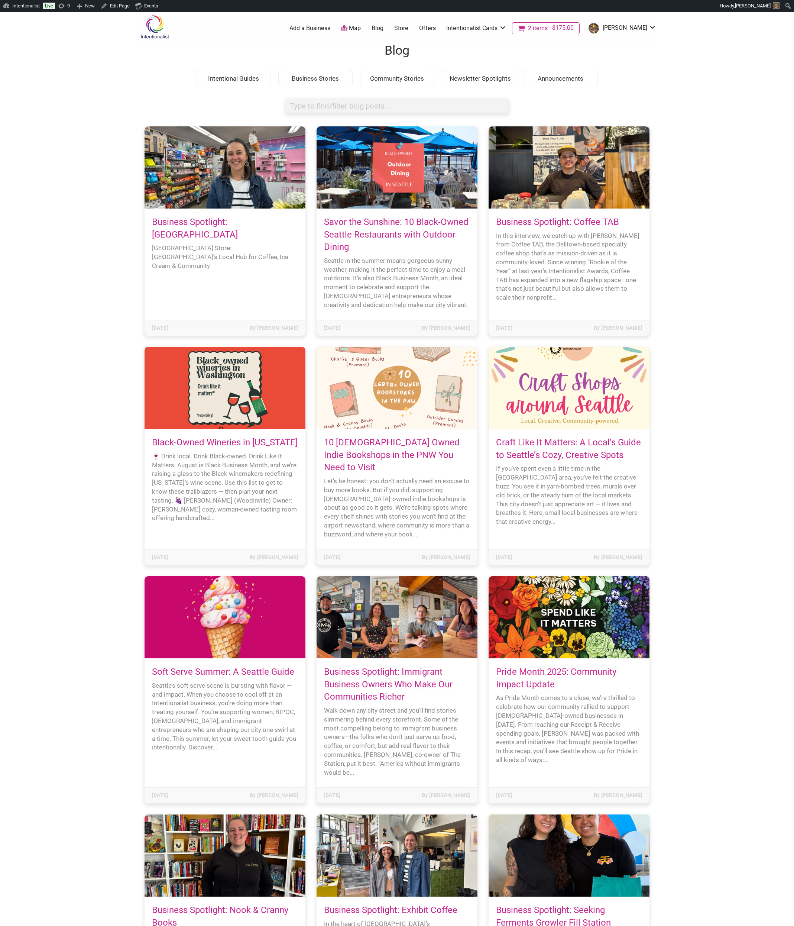
click at [304, 77] on div "Business Stories" at bounding box center [315, 79] width 74 height 18
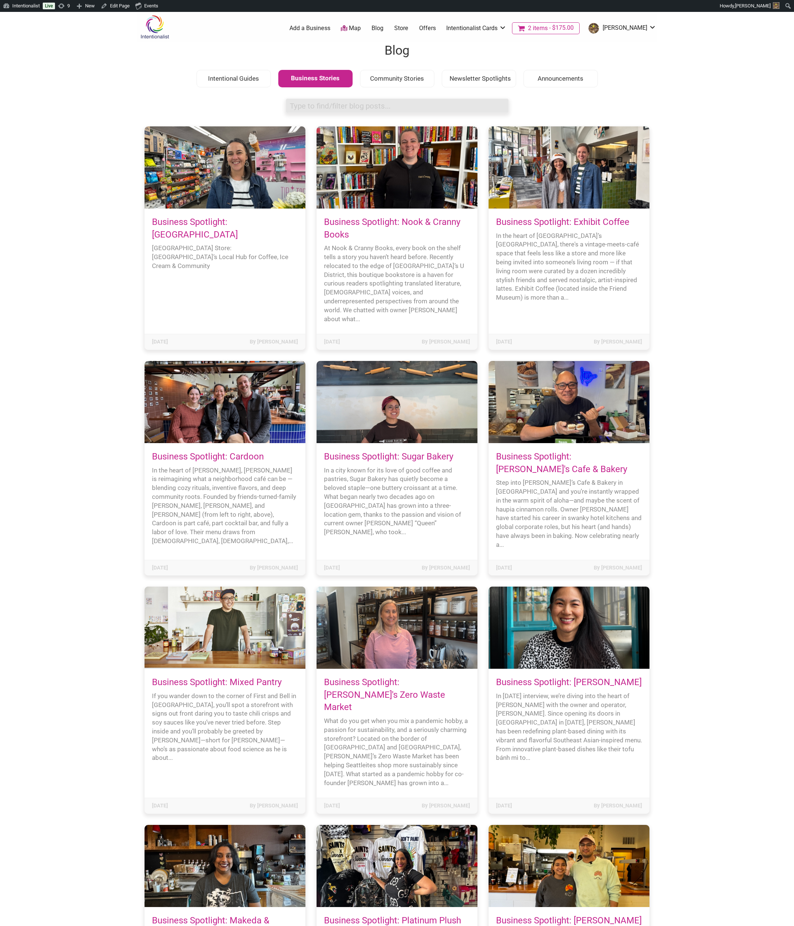
click at [323, 106] on input "search box" at bounding box center [397, 105] width 223 height 14
